Goal: Information Seeking & Learning: Learn about a topic

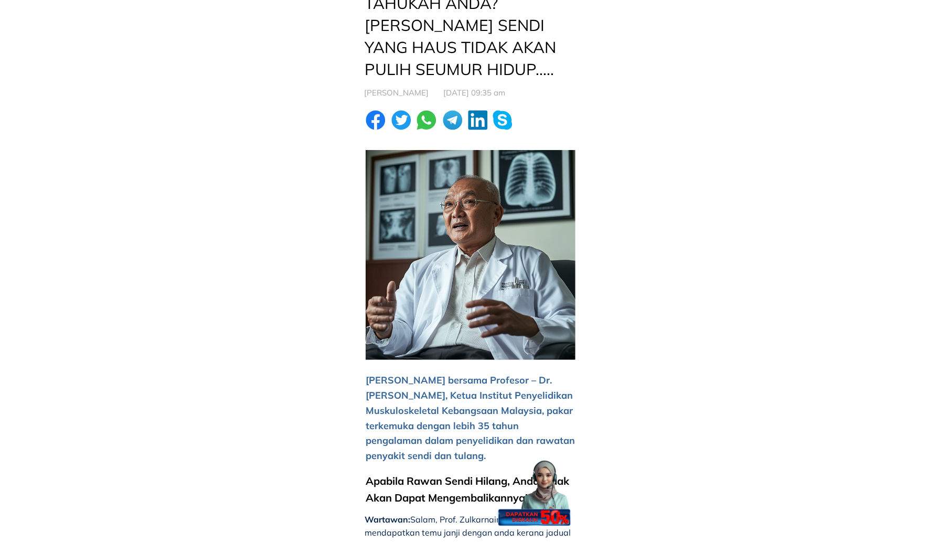
scroll to position [210, 0]
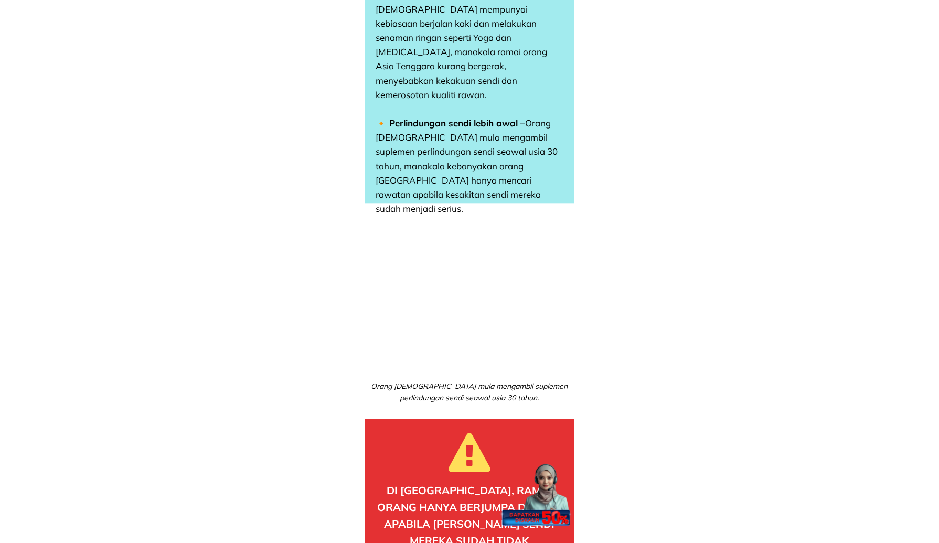
scroll to position [1522, 0]
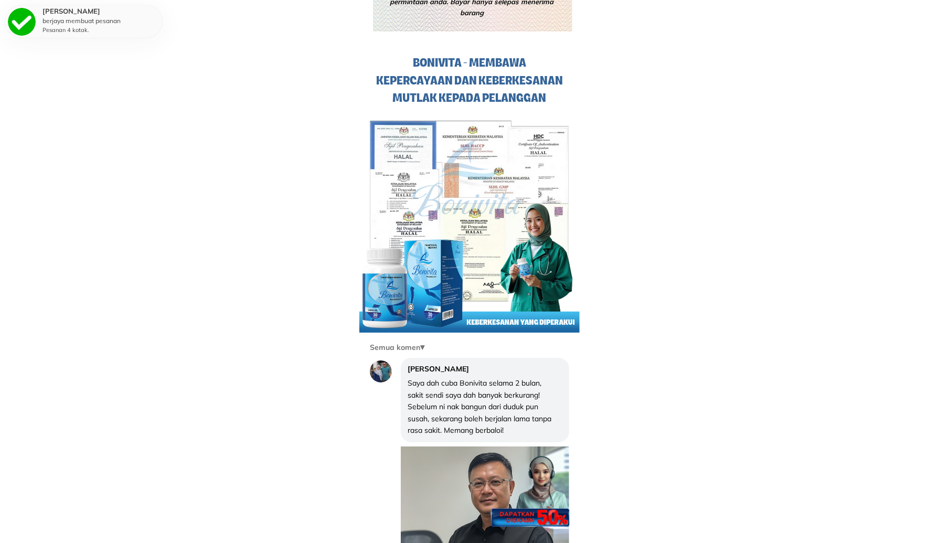
scroll to position [7083, 0]
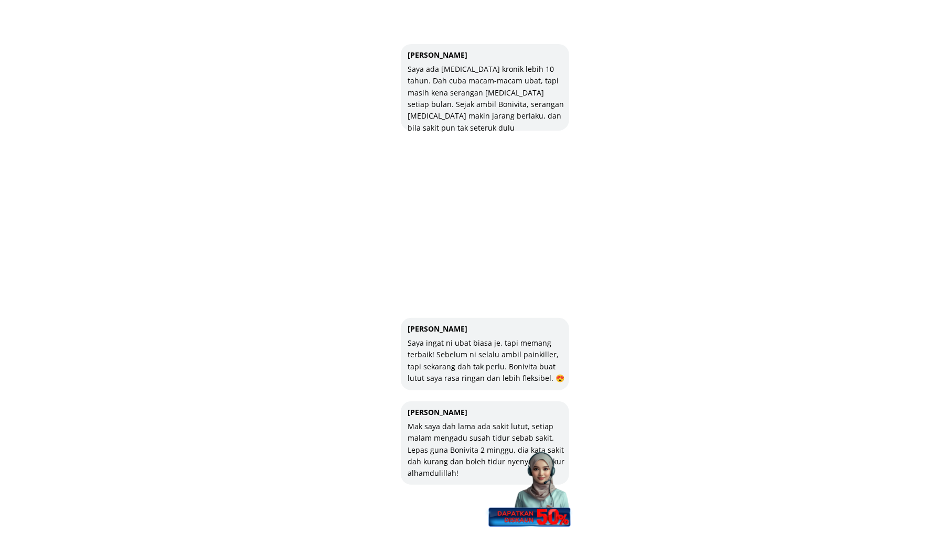
scroll to position [9840, 0]
